Goal: Task Accomplishment & Management: Manage account settings

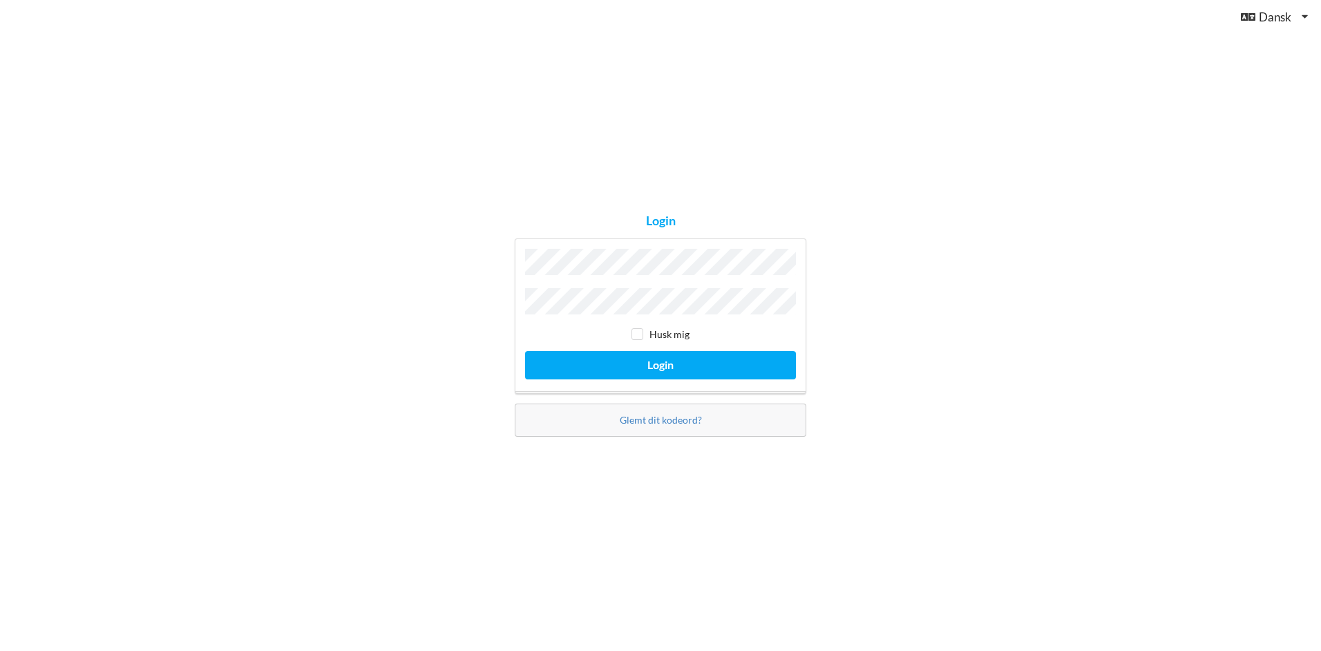
click at [525, 351] on button "Login" at bounding box center [660, 365] width 271 height 28
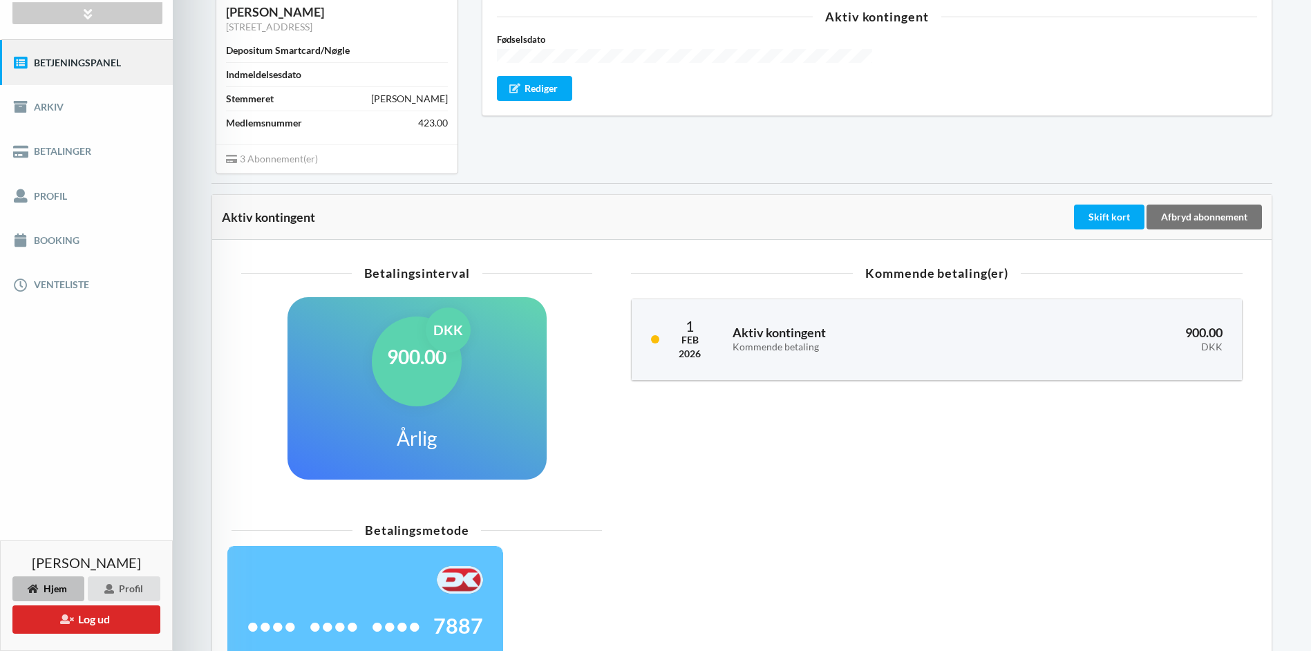
scroll to position [70, 0]
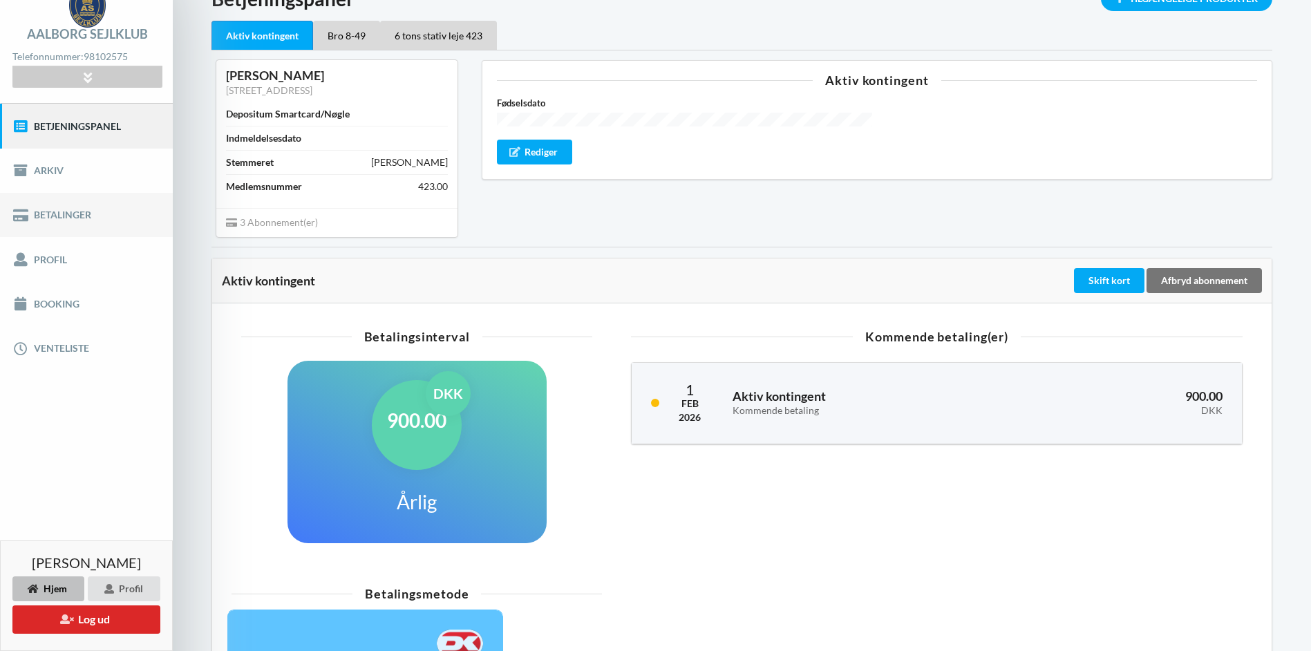
click at [63, 214] on link "Betalinger" at bounding box center [86, 215] width 173 height 44
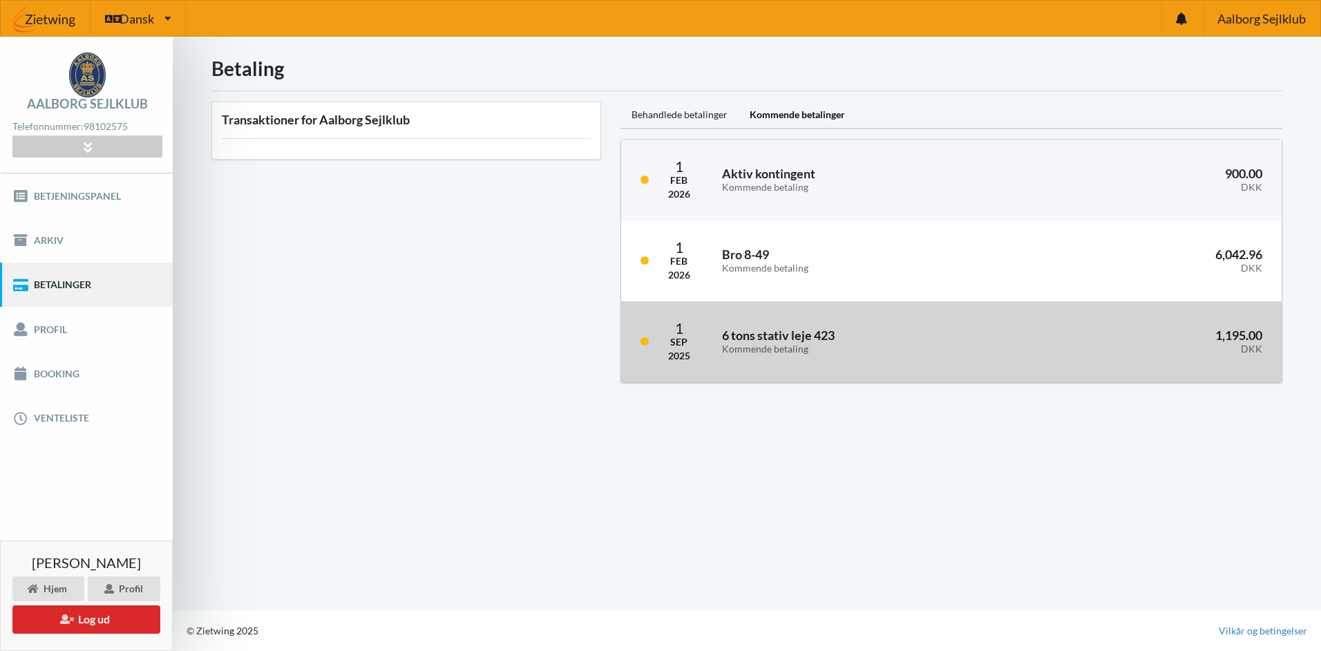
click at [764, 359] on div "6 tons stativ leje 423 Kommende betaling" at bounding box center [868, 341] width 313 height 45
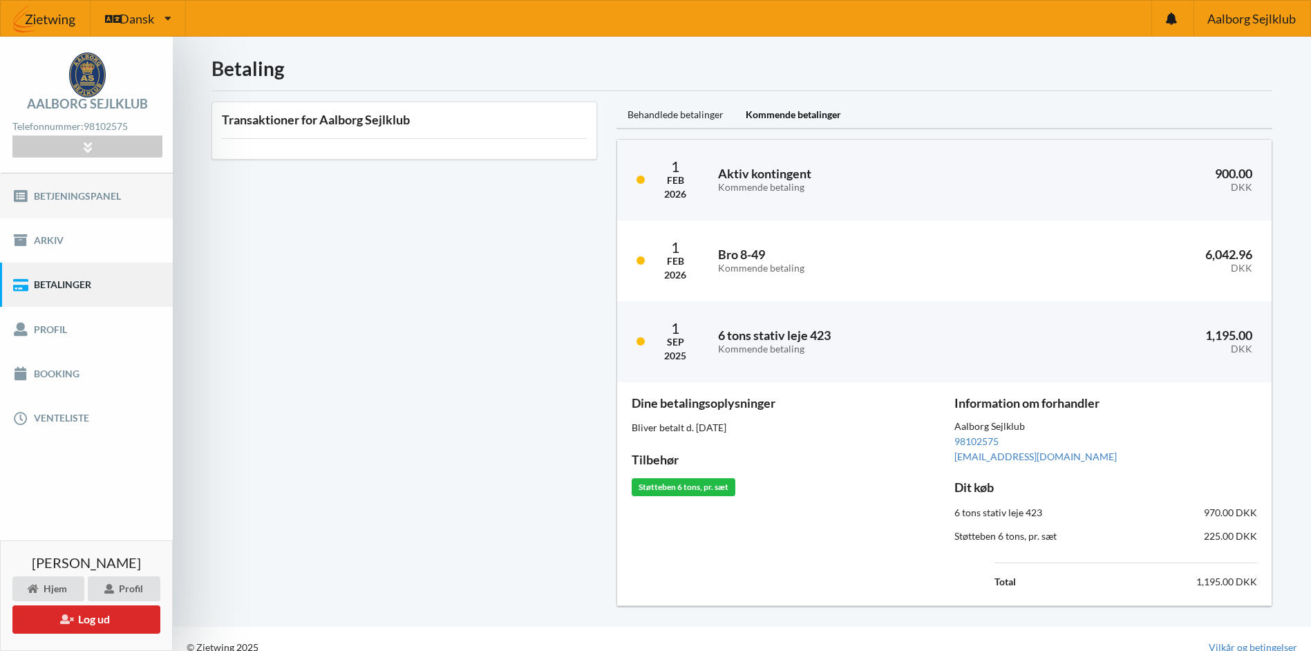
click at [59, 200] on link "Betjeningspanel" at bounding box center [86, 195] width 173 height 44
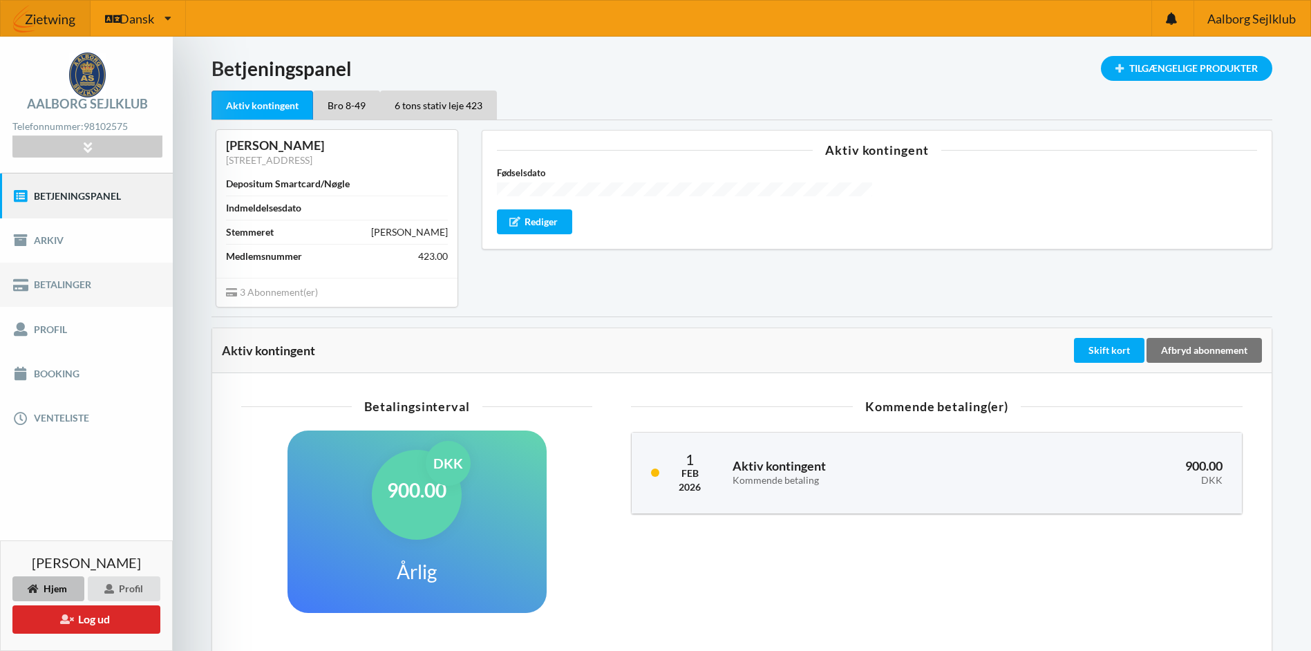
click at [32, 290] on link "Betalinger" at bounding box center [86, 285] width 173 height 44
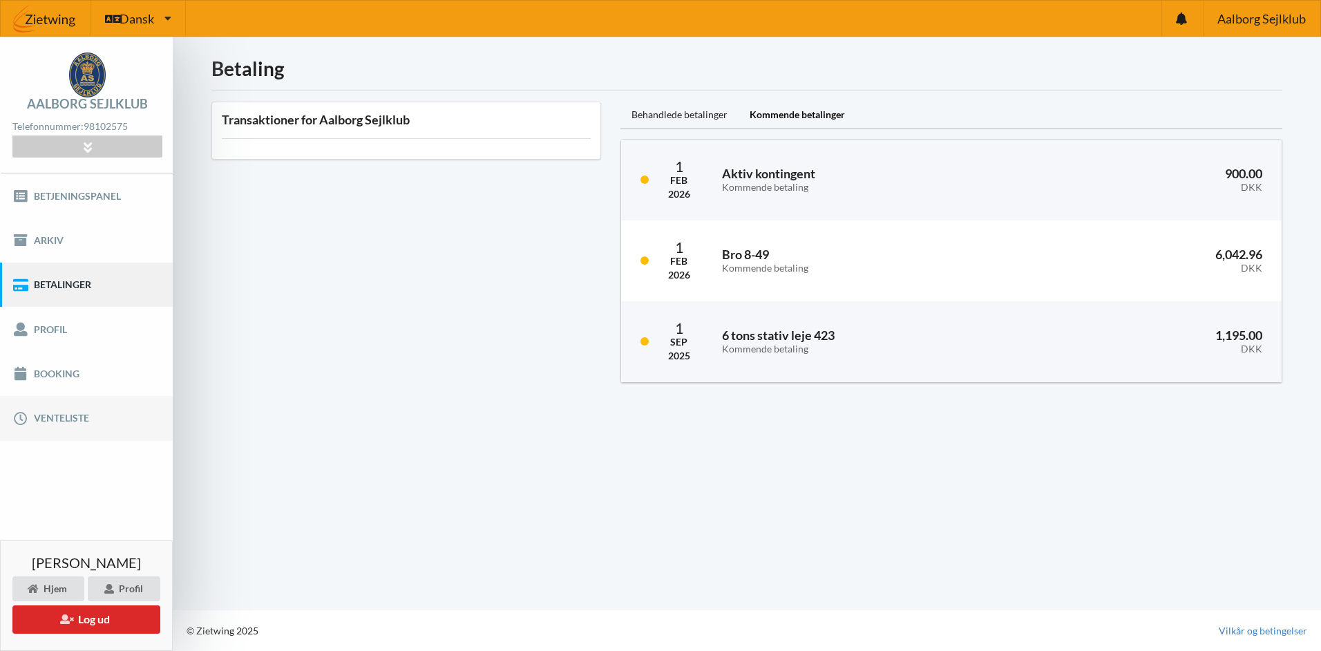
click at [35, 422] on link "Venteliste" at bounding box center [86, 418] width 173 height 44
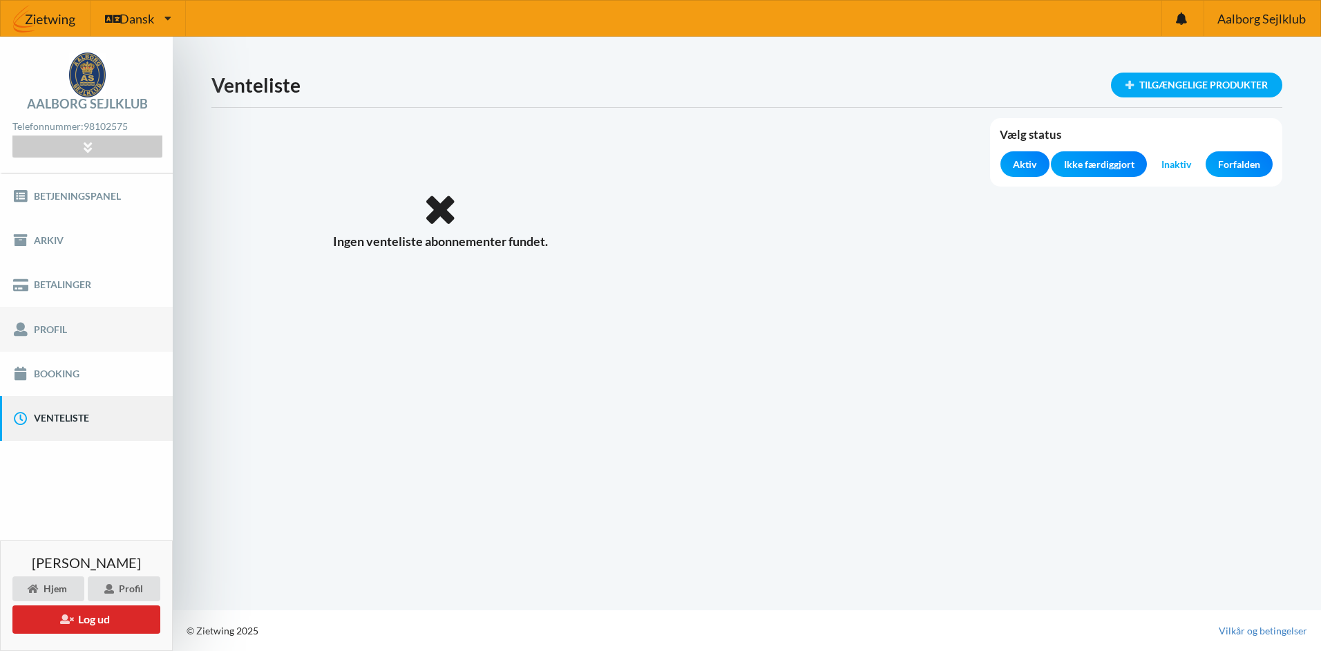
click at [61, 325] on link "Profil" at bounding box center [86, 329] width 173 height 44
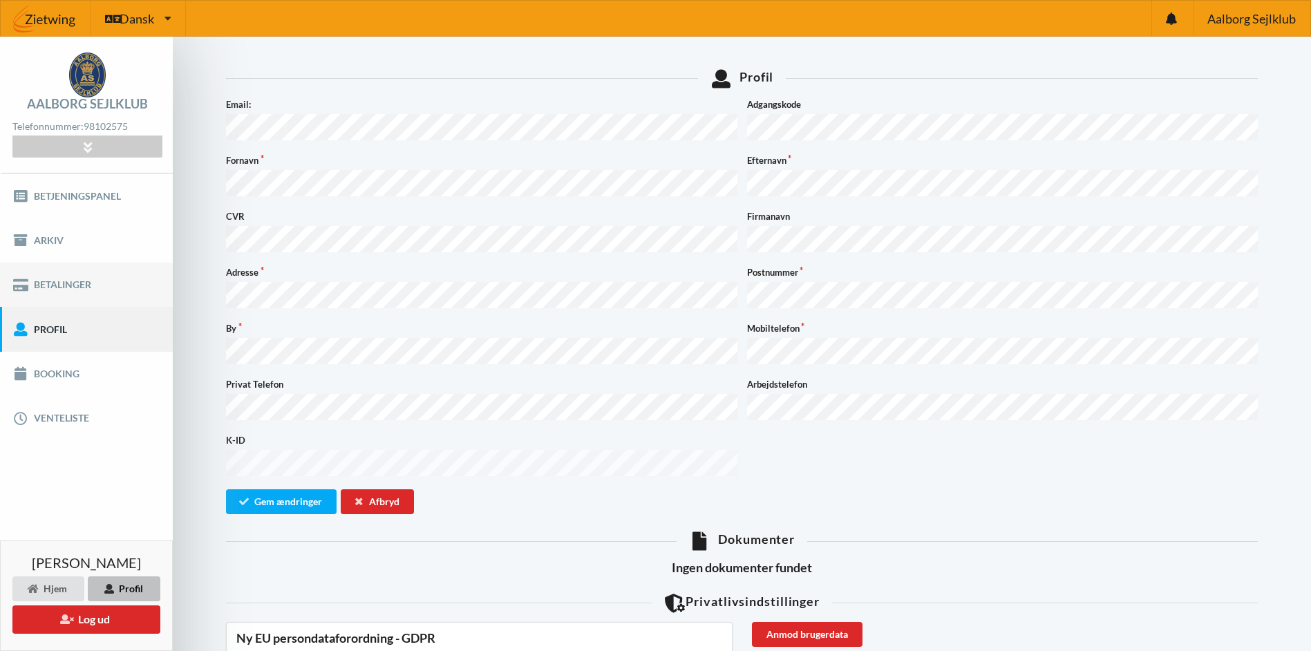
click at [81, 288] on link "Betalinger" at bounding box center [86, 285] width 173 height 44
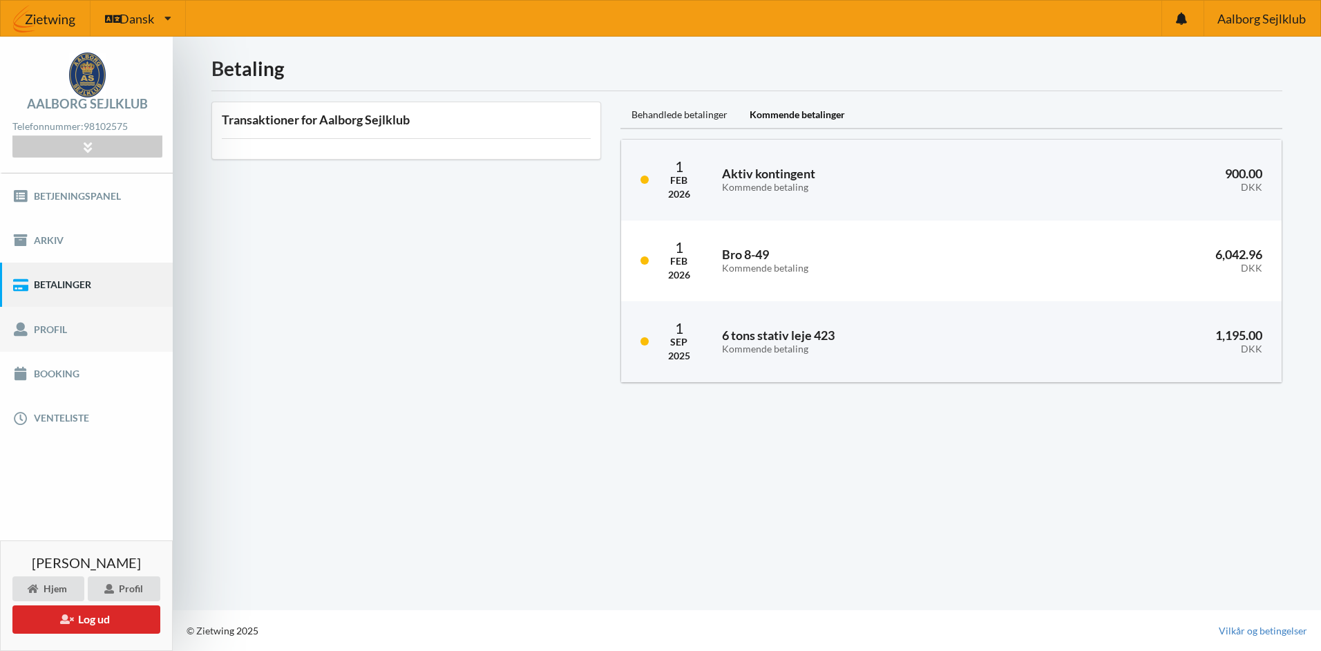
click at [52, 323] on link "Profil" at bounding box center [86, 329] width 173 height 44
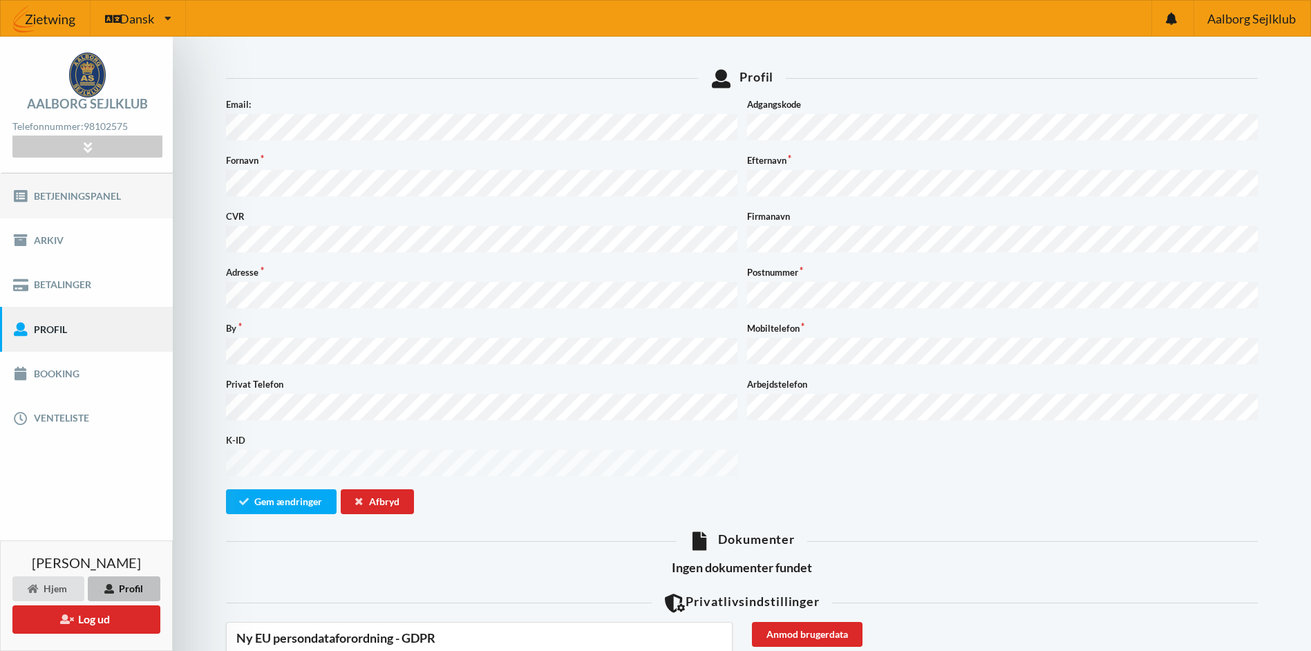
click at [64, 191] on link "Betjeningspanel" at bounding box center [86, 195] width 173 height 44
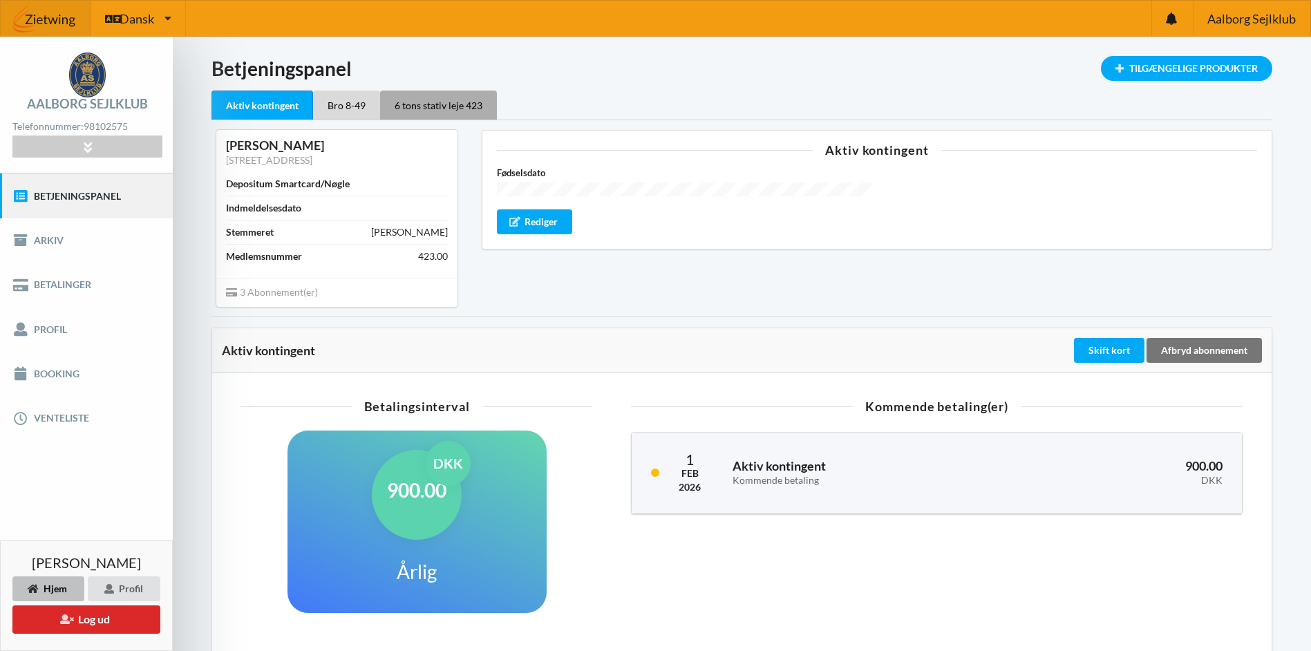
click at [478, 108] on div "6 tons stativ leje 423" at bounding box center [438, 105] width 117 height 29
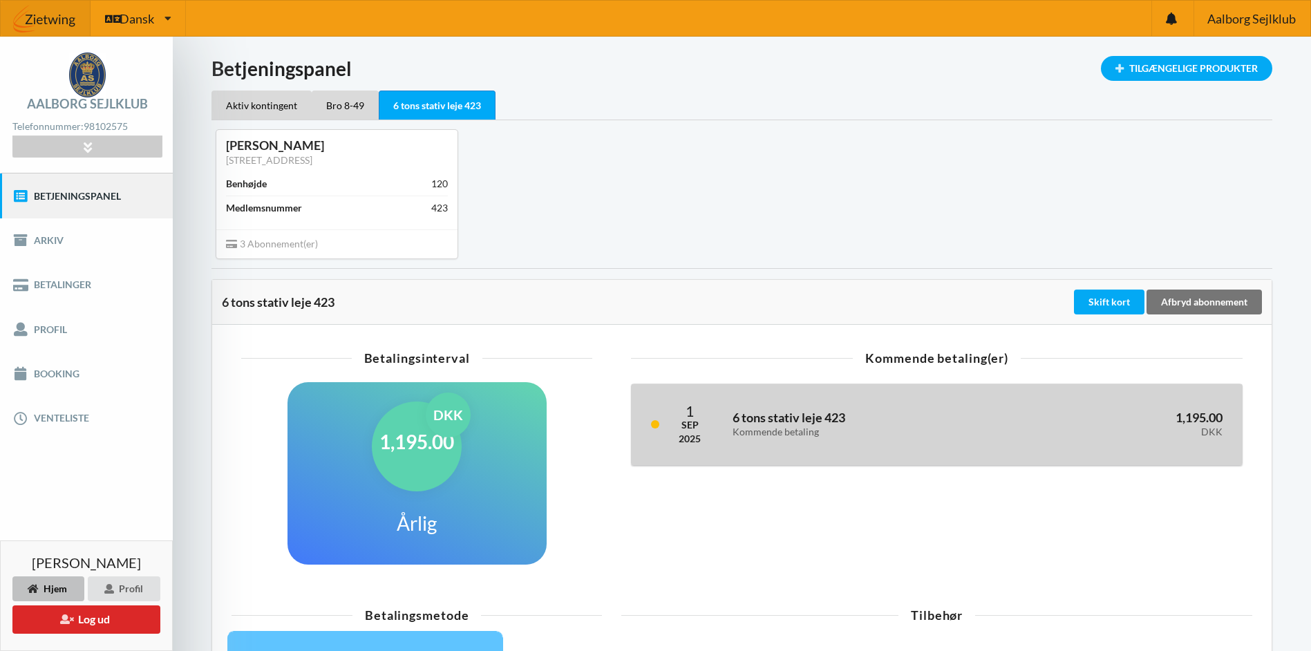
click at [778, 408] on div "6 tons stativ leje 423 Kommende betaling" at bounding box center [866, 424] width 287 height 45
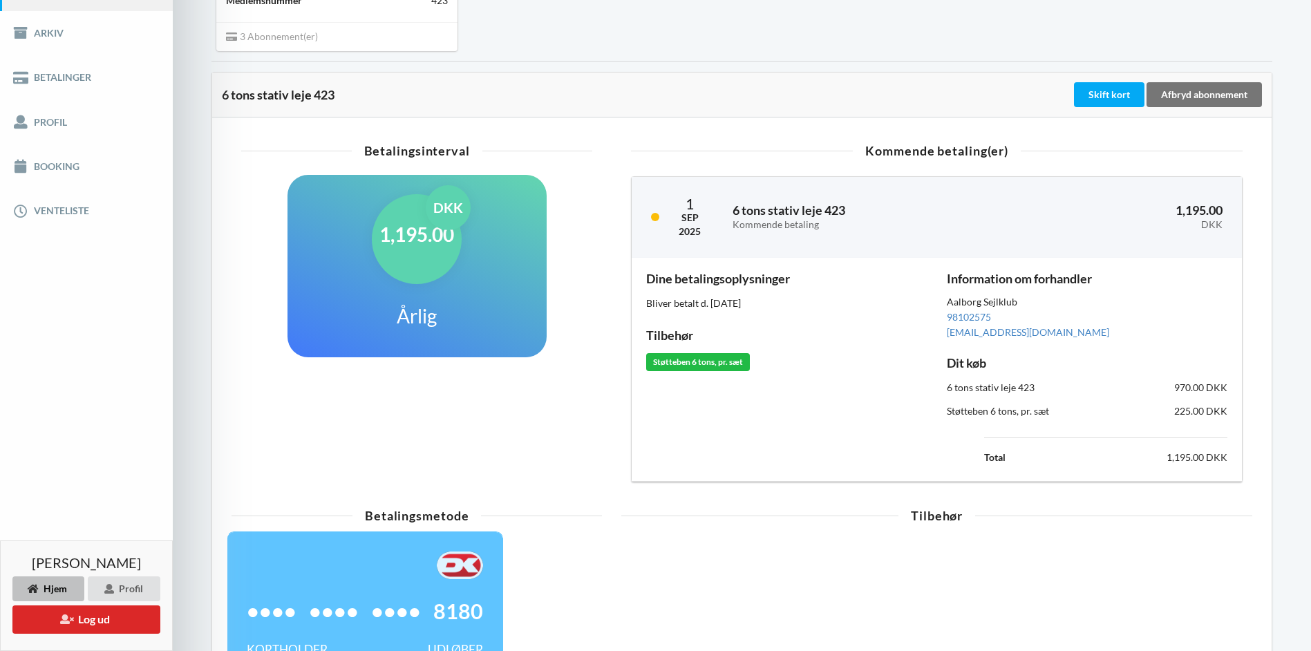
scroll to position [276, 0]
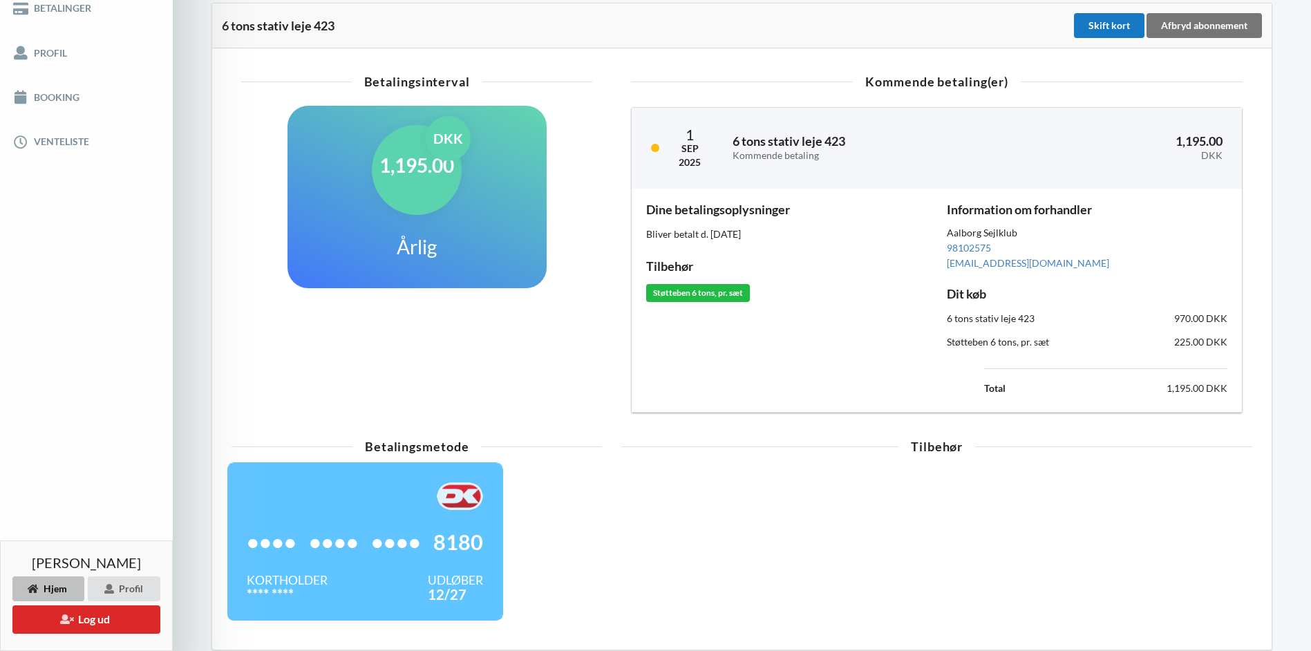
click at [1122, 30] on div "Skift kort" at bounding box center [1109, 25] width 70 height 25
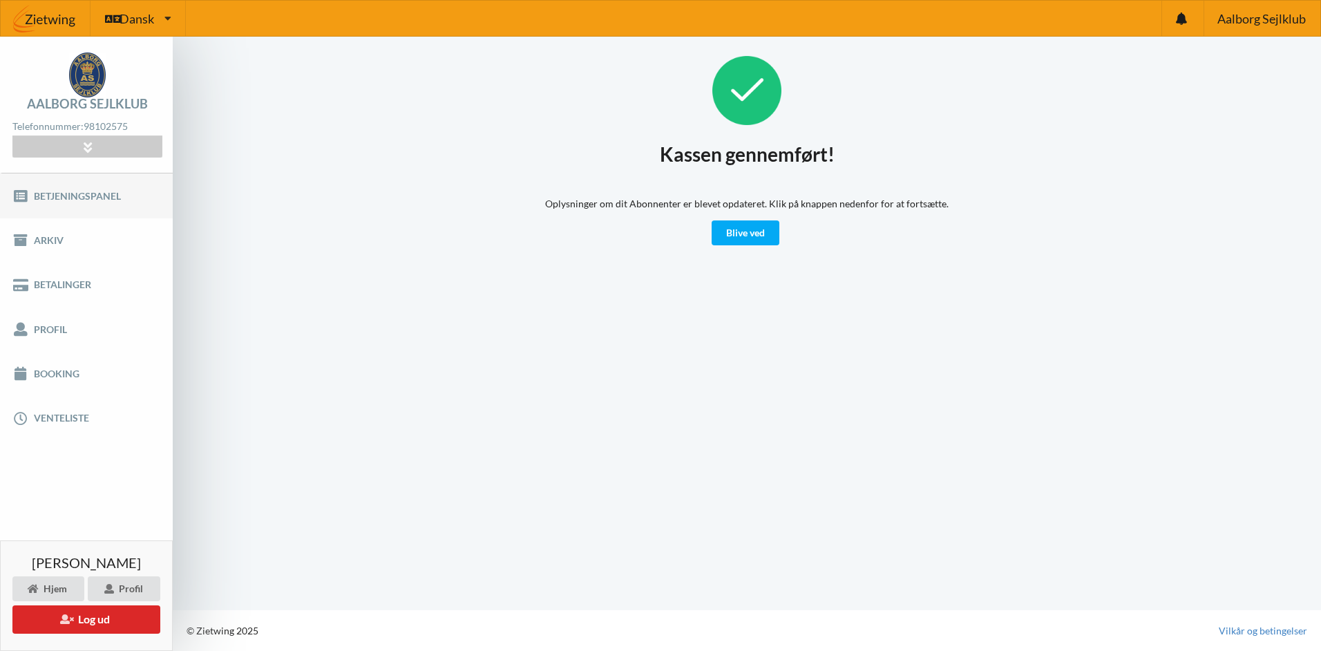
click at [102, 195] on link "Betjeningspanel" at bounding box center [86, 195] width 173 height 44
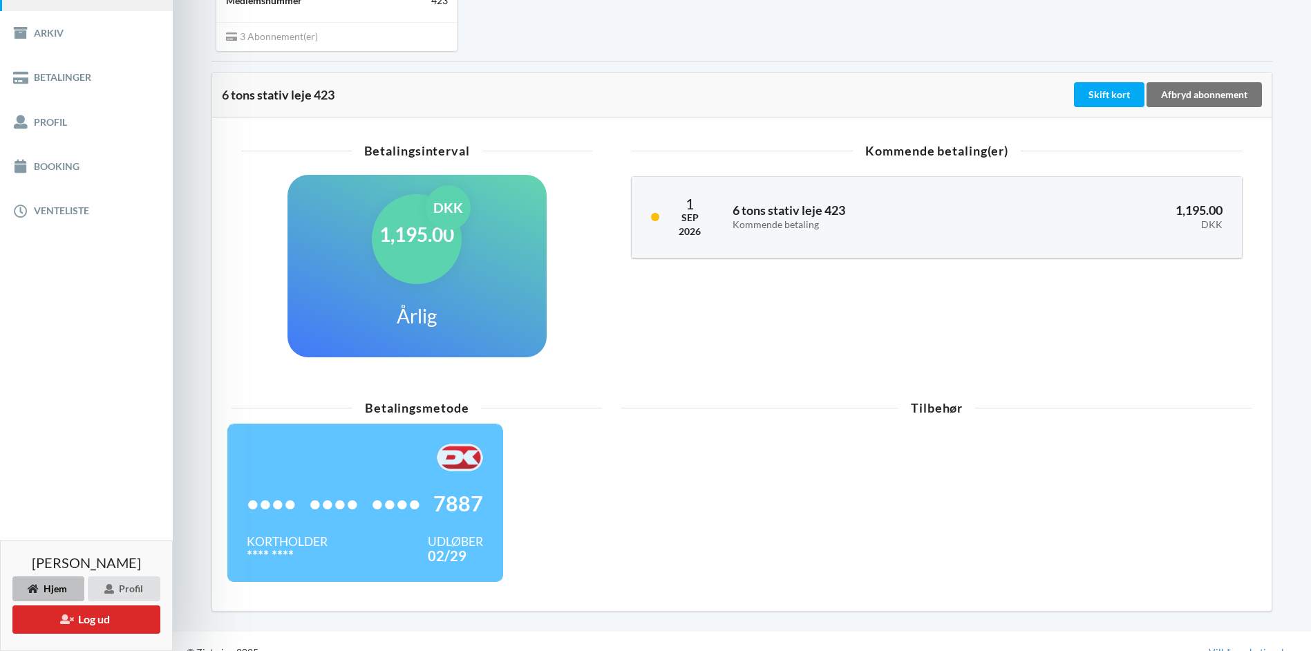
scroll to position [69, 0]
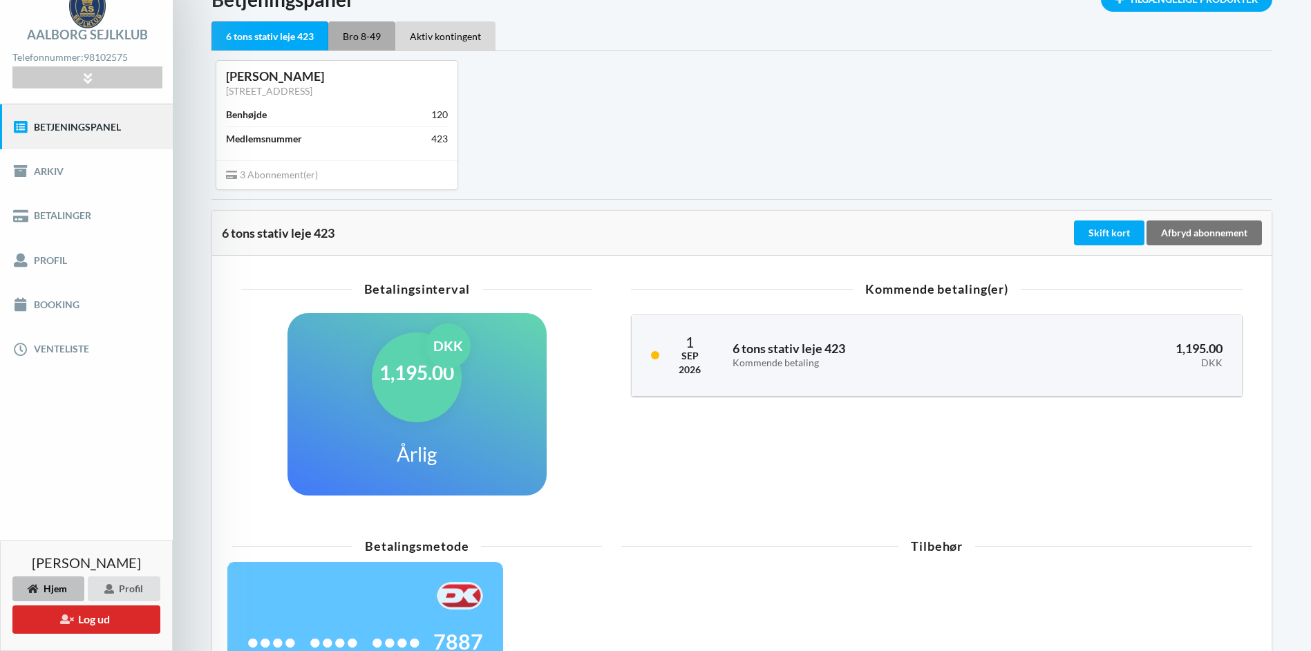
click at [367, 36] on div "Bro 8-49" at bounding box center [361, 35] width 67 height 29
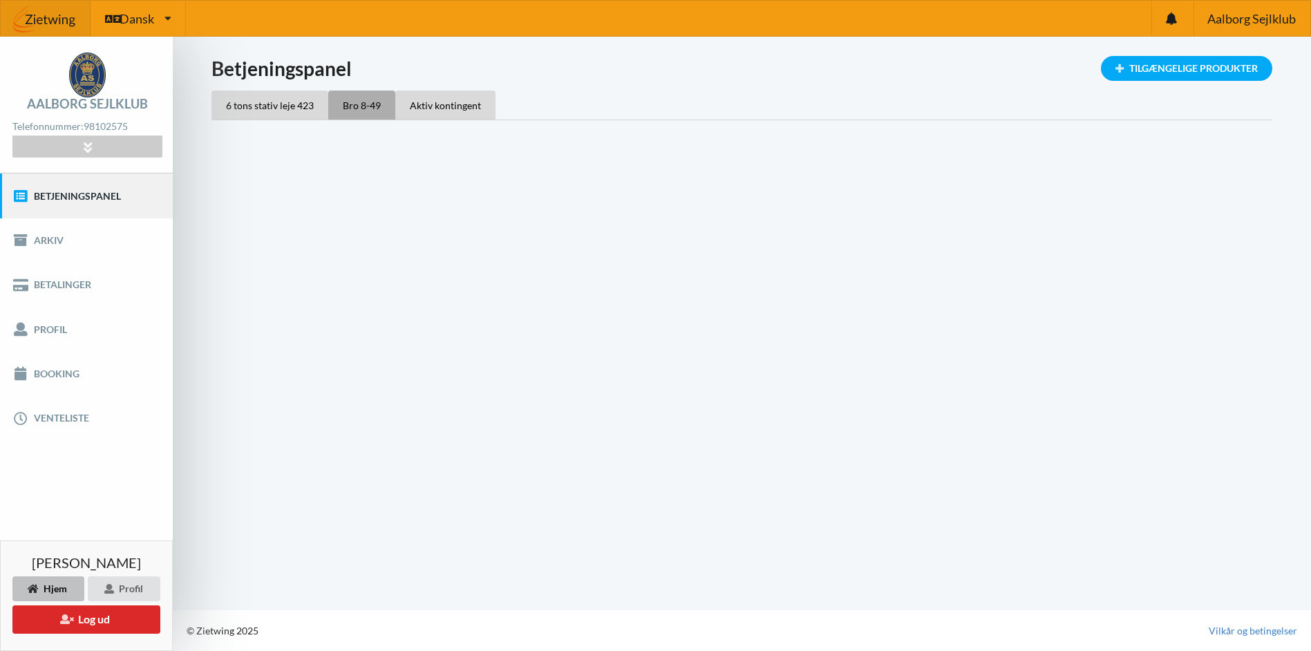
scroll to position [0, 0]
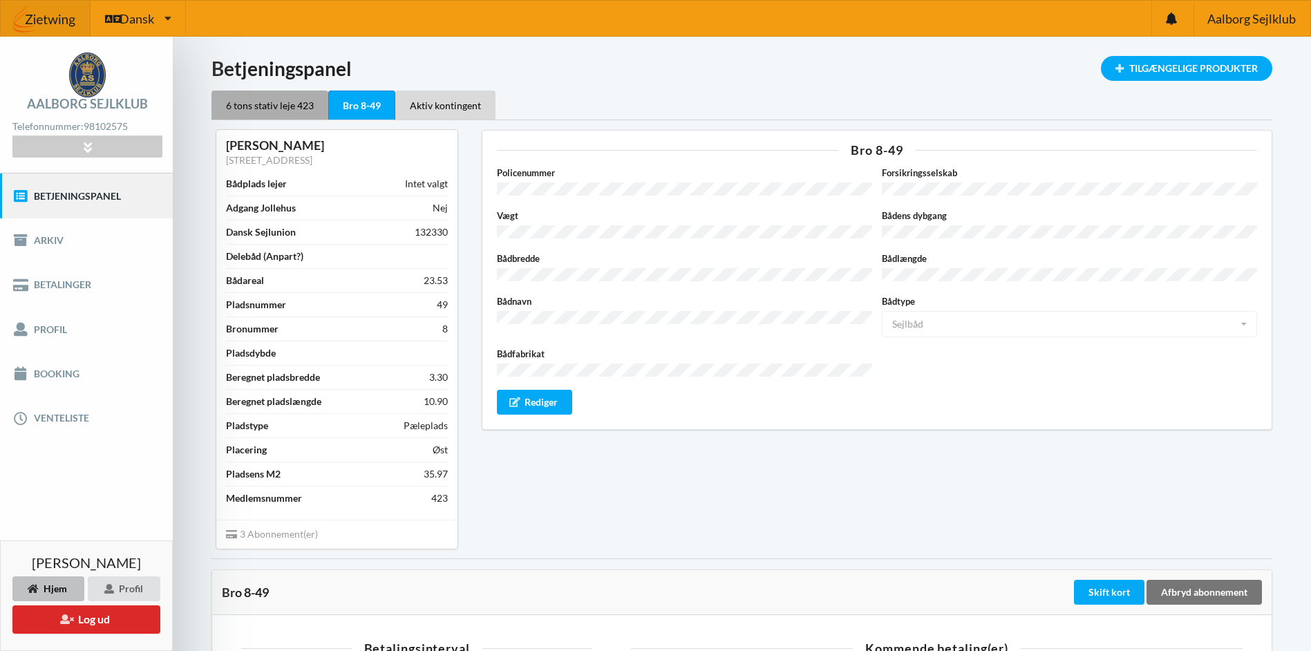
click at [244, 112] on div "6 tons stativ leje 423" at bounding box center [269, 105] width 117 height 29
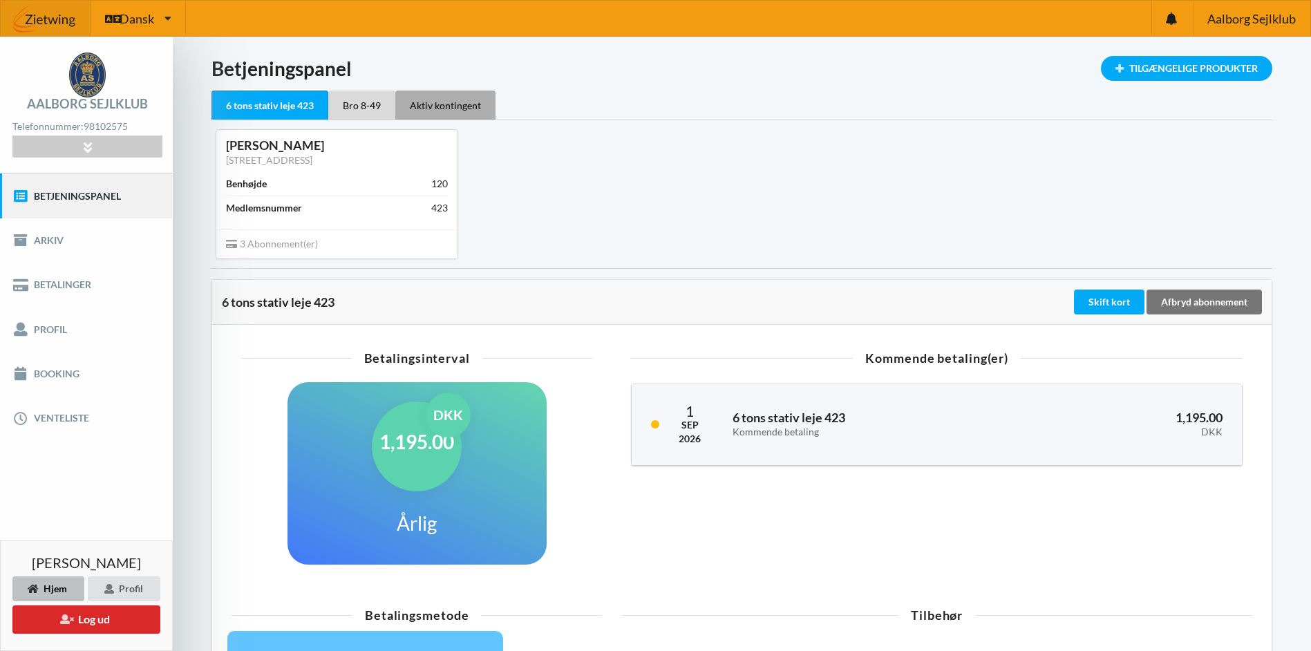
click at [446, 101] on div "Aktiv kontingent" at bounding box center [445, 105] width 100 height 29
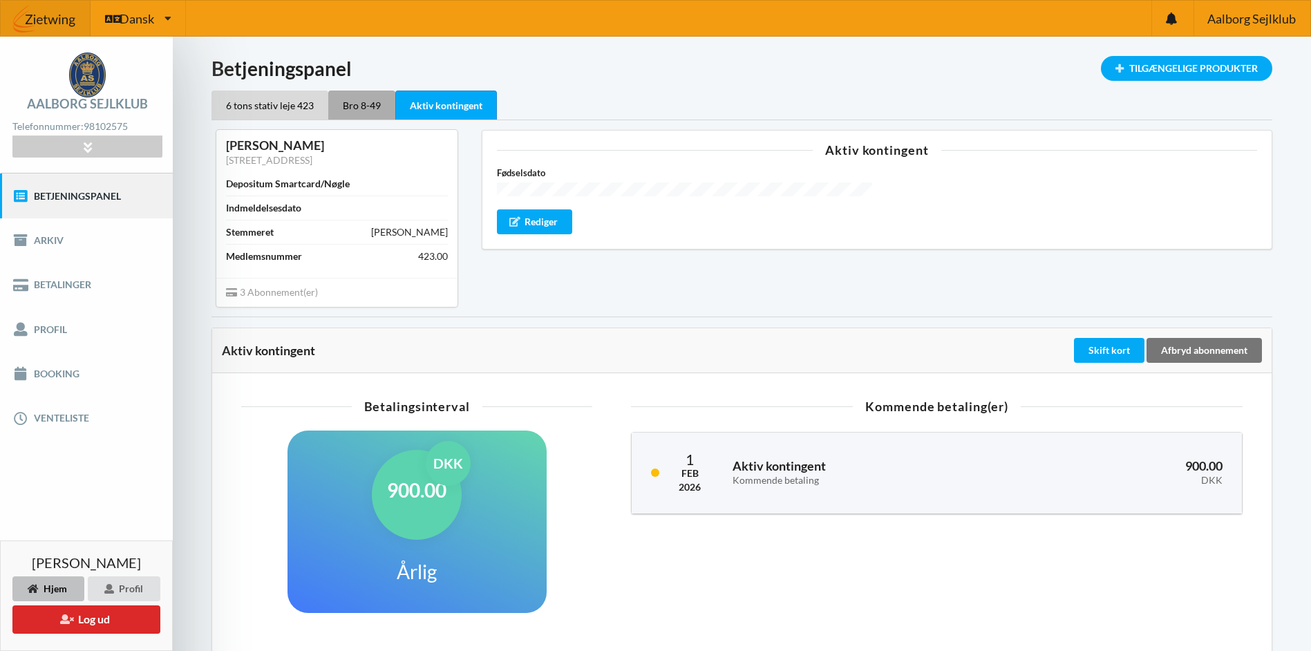
click at [363, 99] on div "Bro 8-49" at bounding box center [361, 105] width 67 height 29
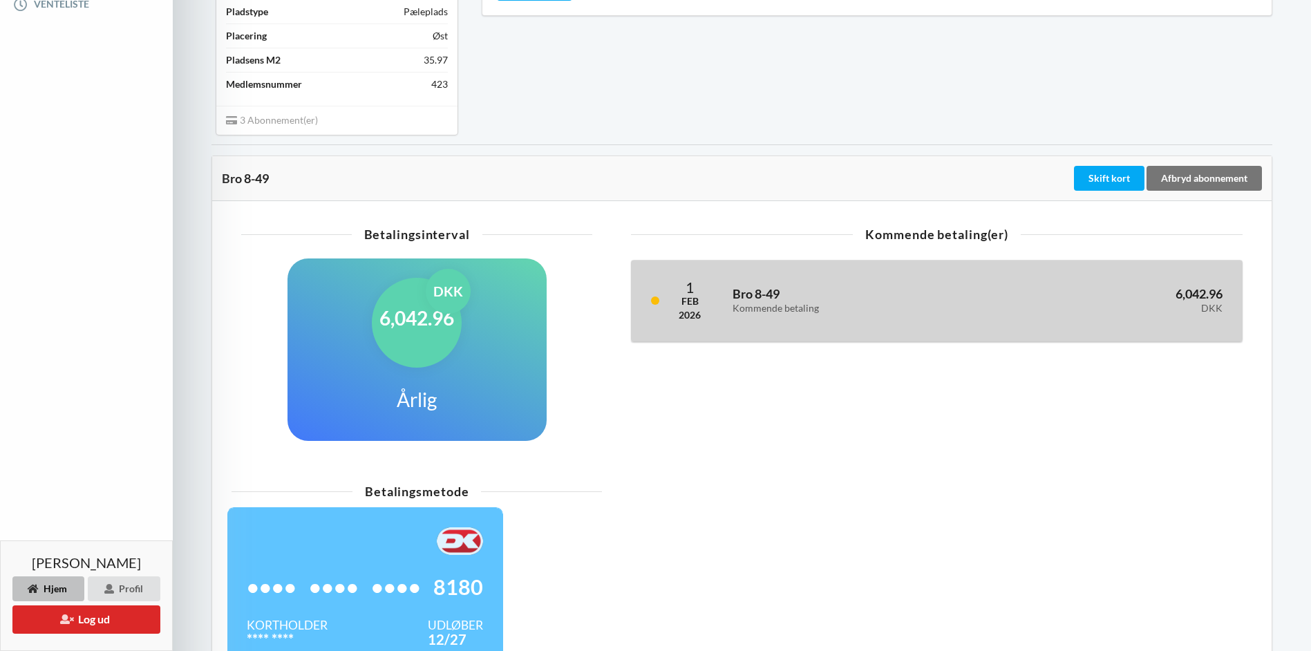
scroll to position [415, 0]
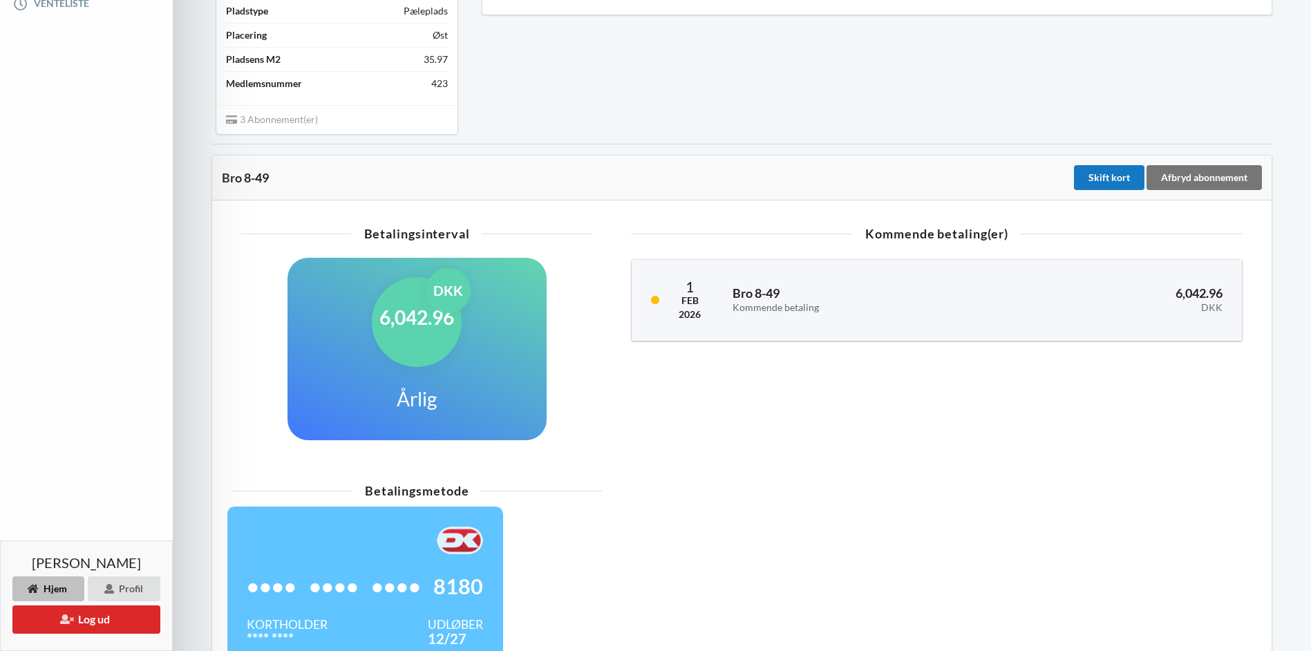
click at [1102, 170] on div "Skift kort" at bounding box center [1109, 177] width 70 height 25
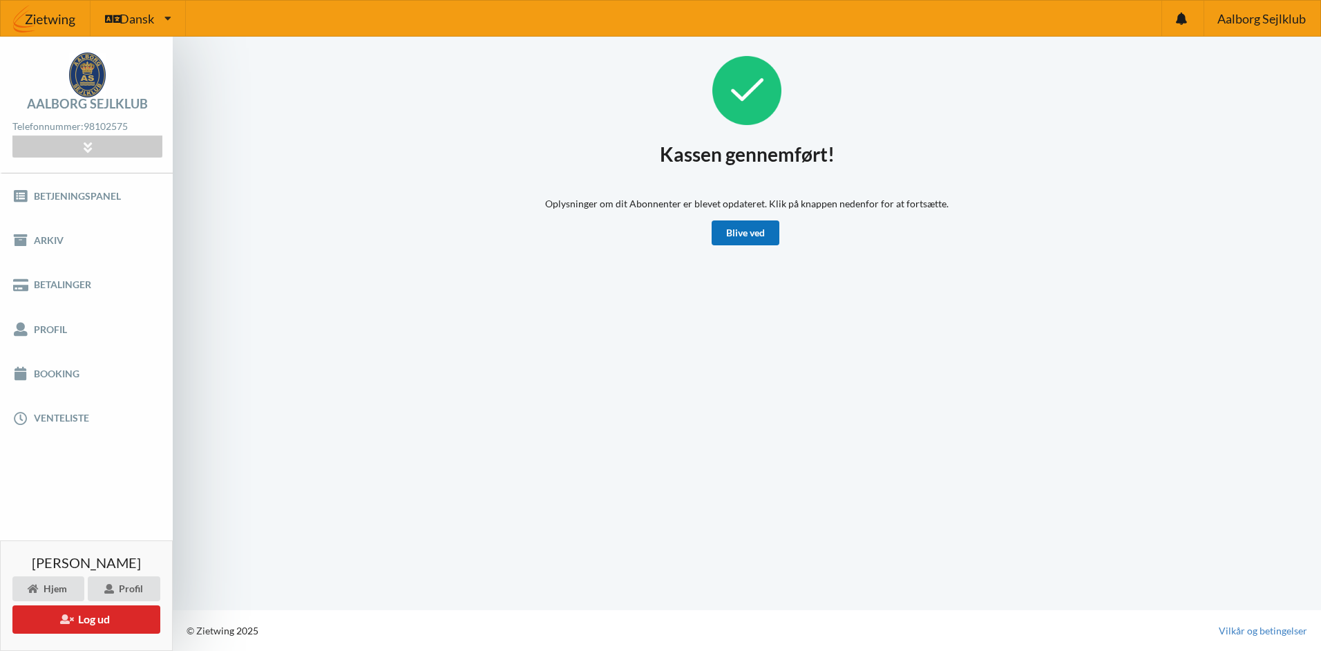
click at [733, 236] on link "Blive ved" at bounding box center [746, 232] width 68 height 25
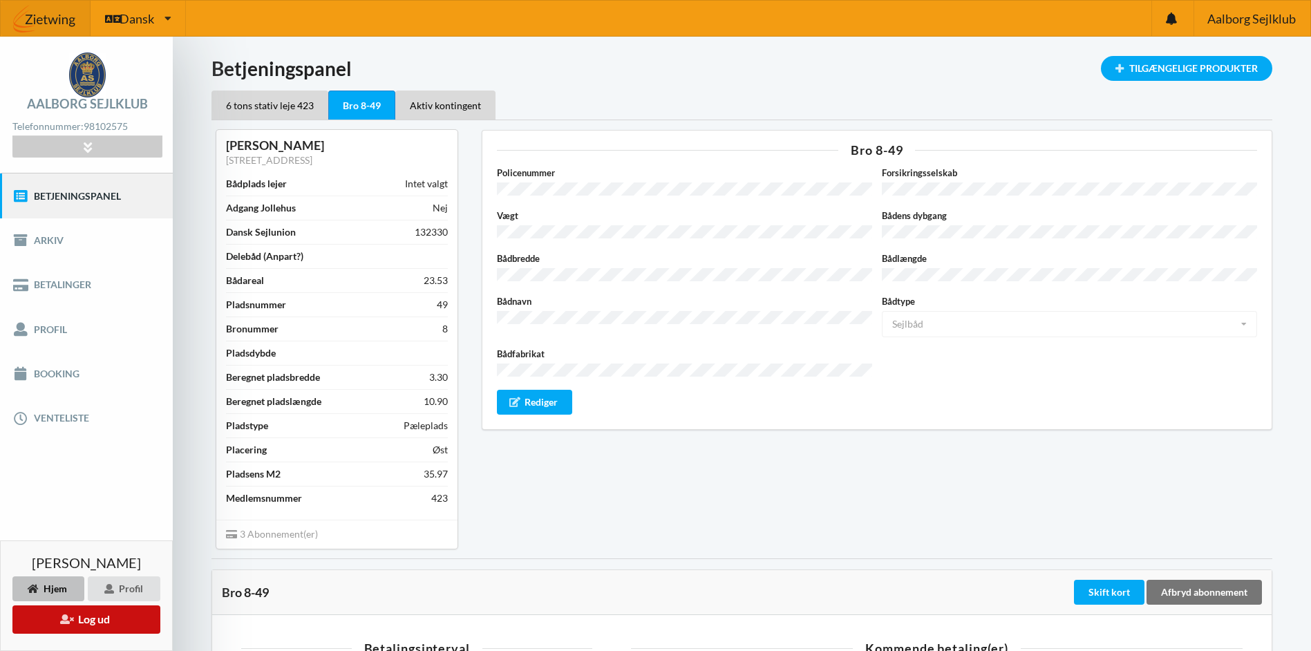
click at [108, 621] on button "Log ud" at bounding box center [86, 619] width 148 height 28
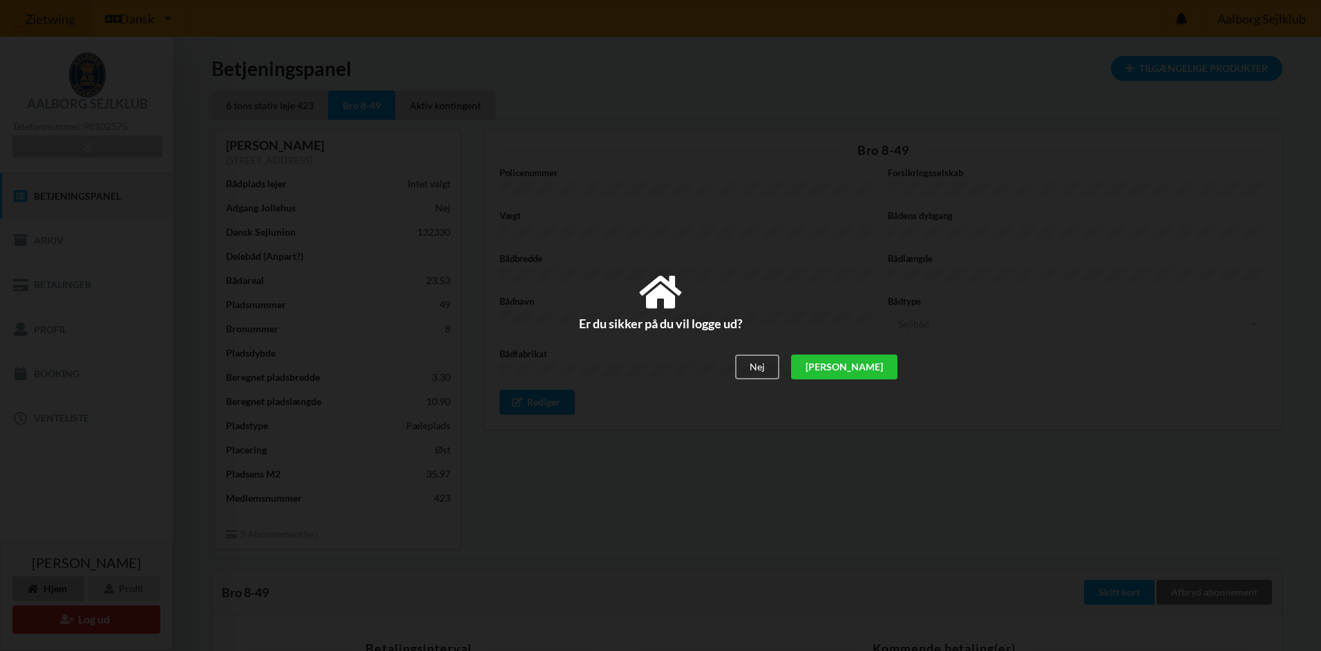
click at [880, 366] on div "[PERSON_NAME]" at bounding box center [844, 367] width 106 height 25
